Goal: Find specific page/section: Find specific page/section

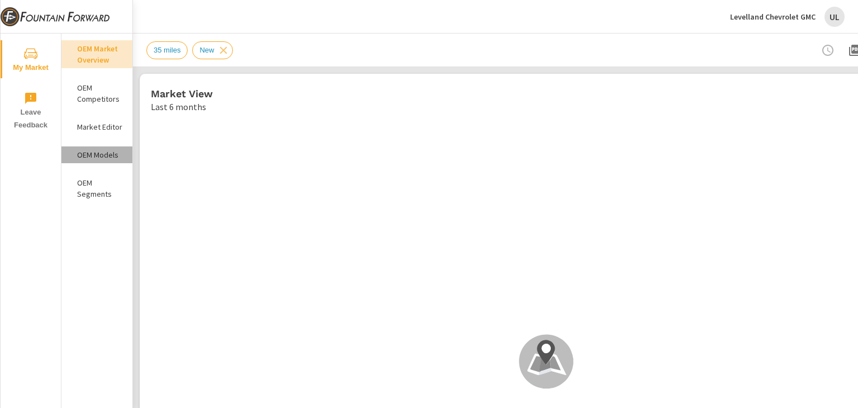
click at [99, 153] on p "OEM Models" at bounding box center [100, 154] width 46 height 11
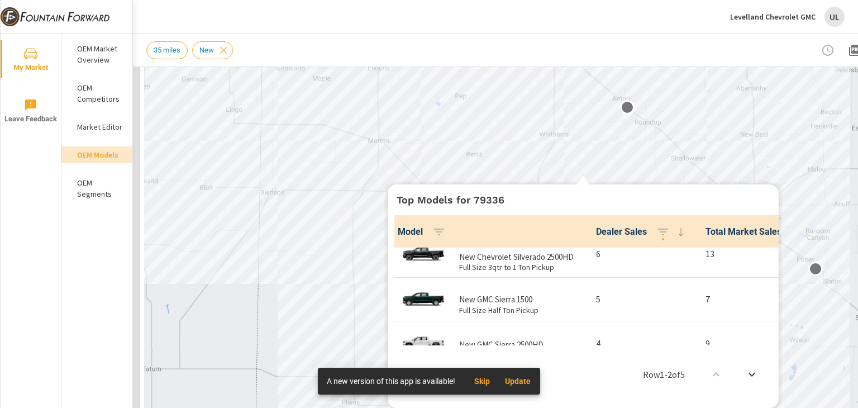
scroll to position [65, 0]
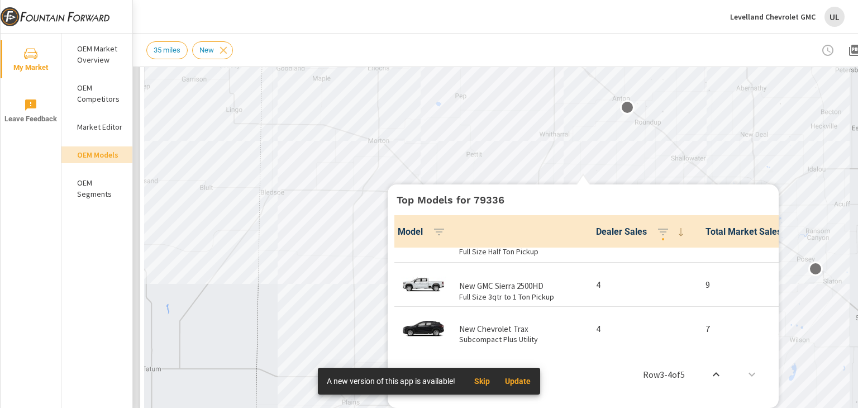
scroll to position [134, 0]
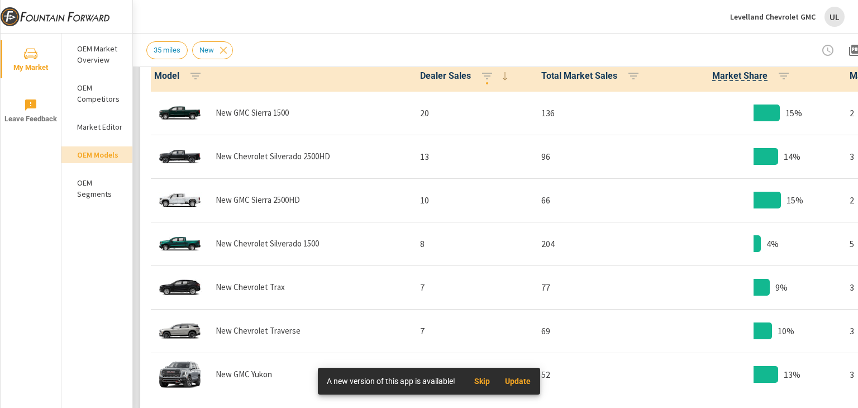
scroll to position [619, 0]
